Goal: Navigation & Orientation: Find specific page/section

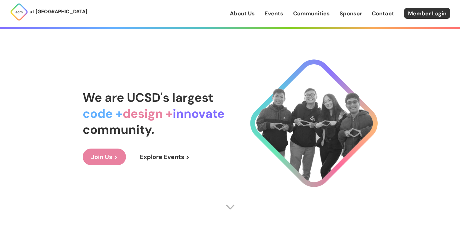
click at [123, 59] on div "We are UCSD's largest code + design + innovate community. Join Us > Explore Eve…" at bounding box center [230, 127] width 295 height 202
click at [107, 42] on div "We are UCSD's largest code + design + innovate community. Join Us > Explore Eve…" at bounding box center [230, 127] width 295 height 202
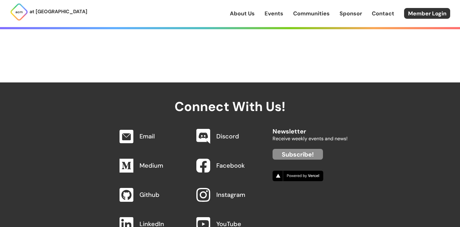
scroll to position [643, 0]
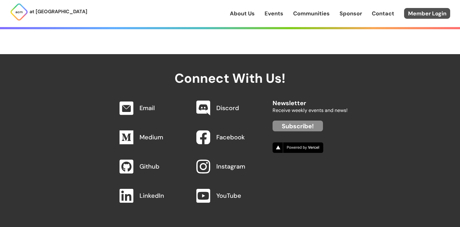
click at [441, 9] on link "Member Login" at bounding box center [427, 13] width 46 height 11
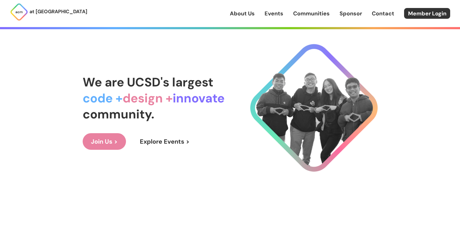
scroll to position [0, 0]
